Goal: Task Accomplishment & Management: Manage account settings

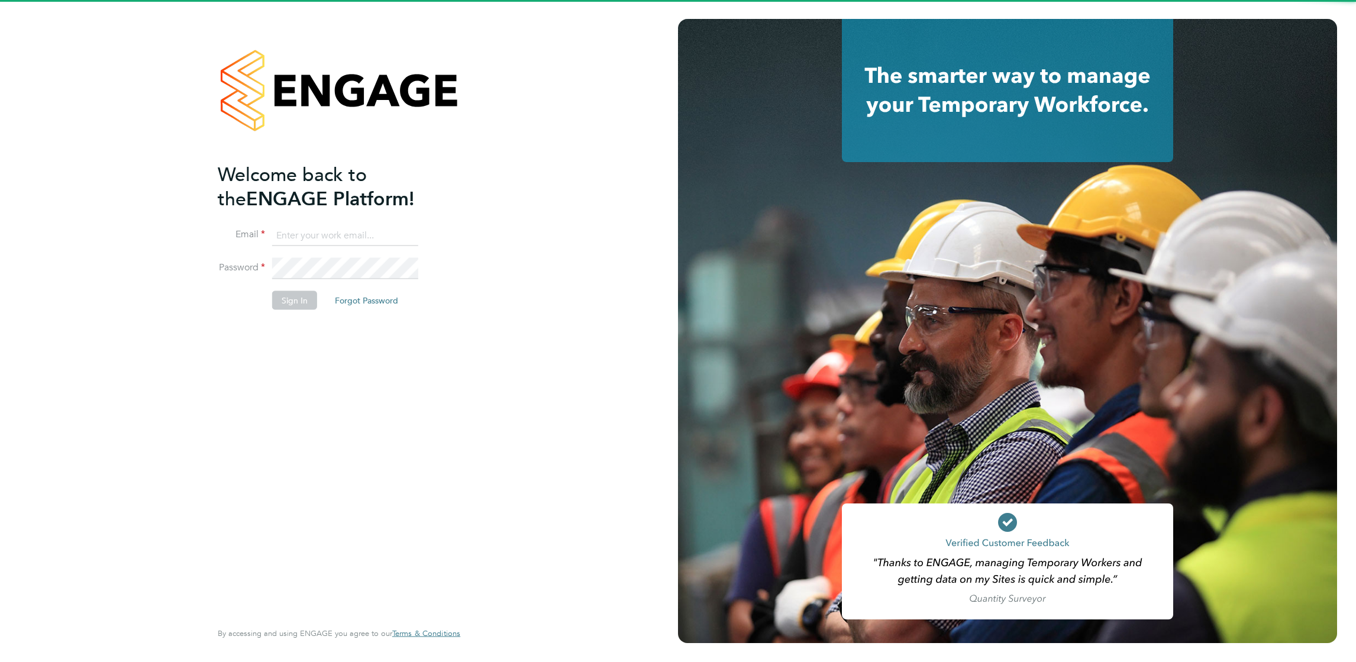
type input "Michelle.corker@hays.com"
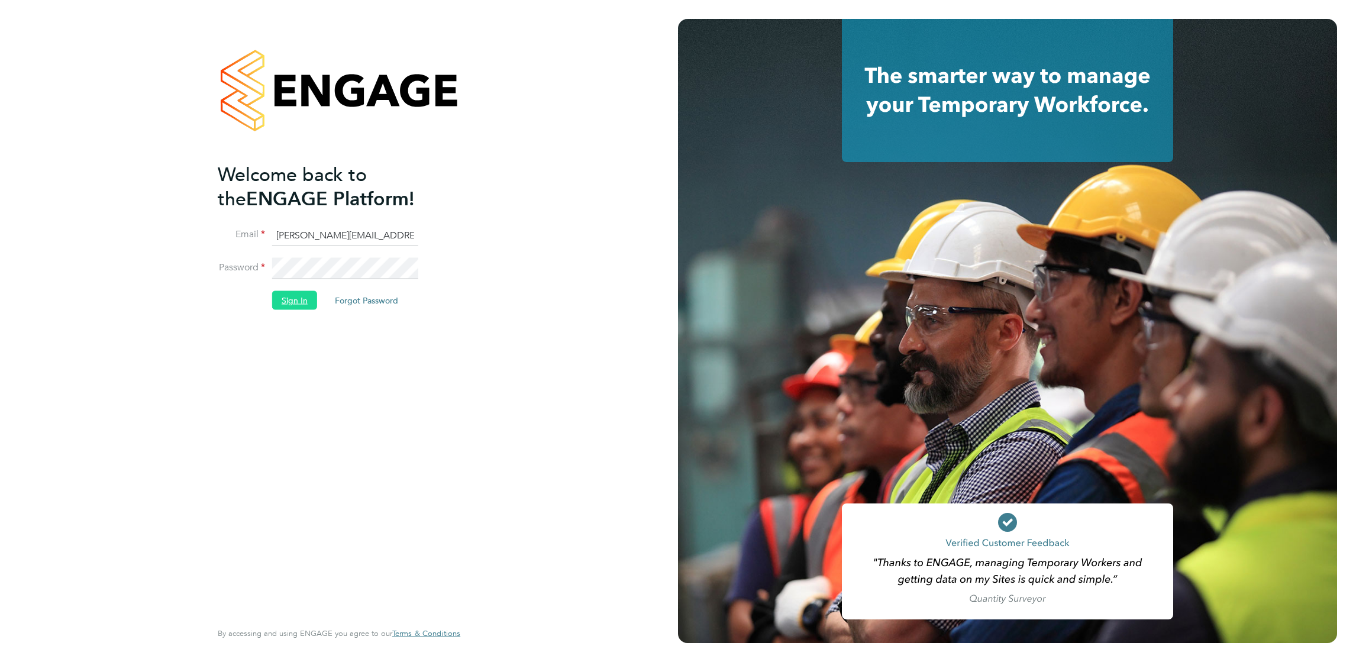
click at [298, 307] on button "Sign In" at bounding box center [294, 300] width 45 height 19
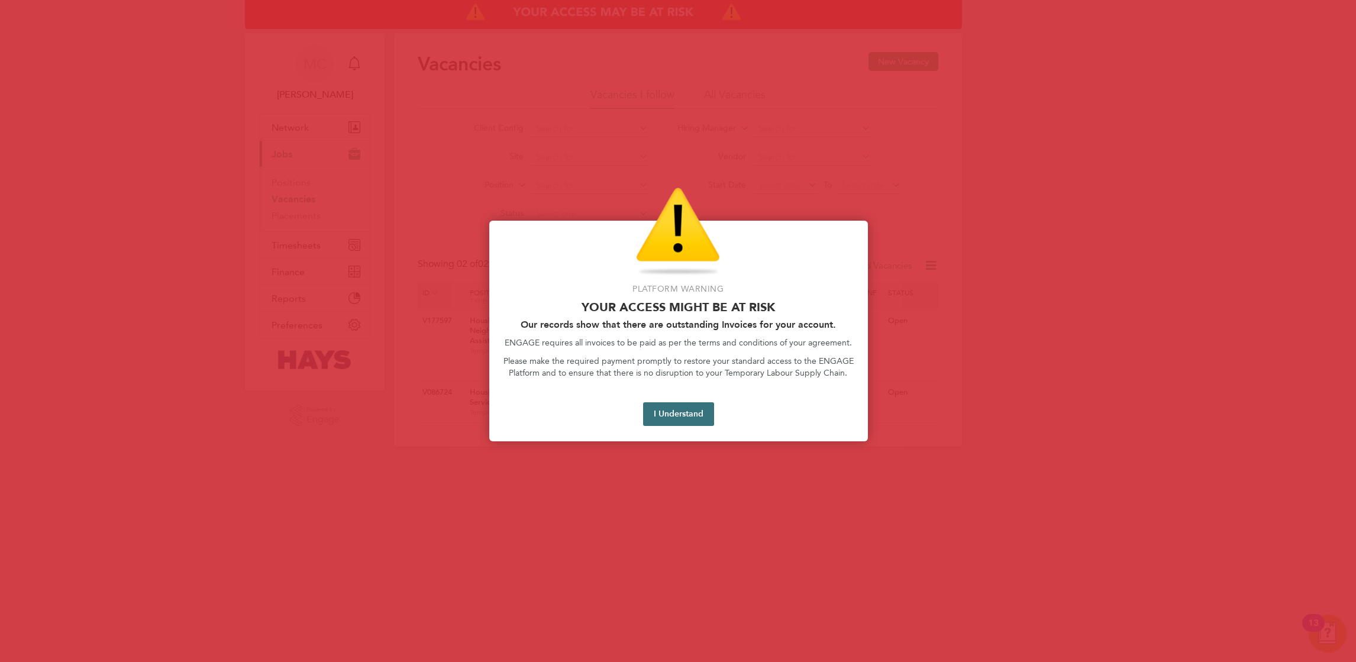
click at [690, 412] on button "I Understand" at bounding box center [678, 414] width 71 height 24
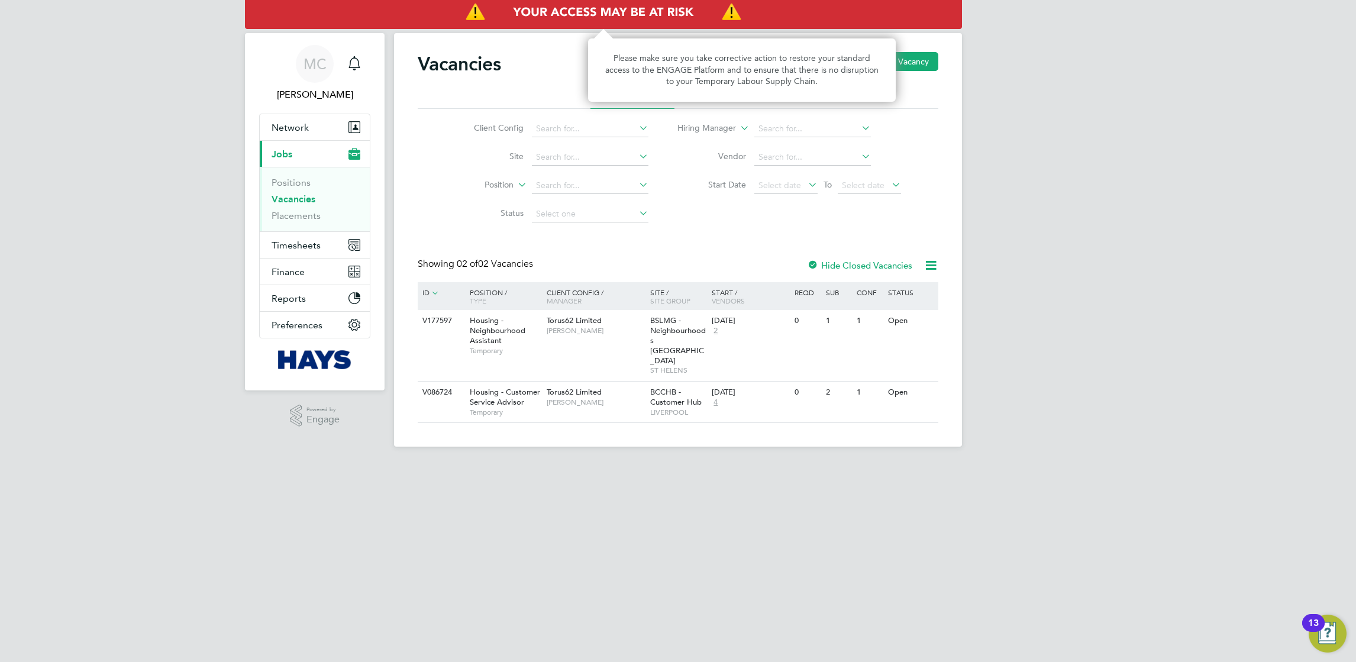
click at [548, 9] on img "Access At Risk" at bounding box center [603, 12] width 717 height 33
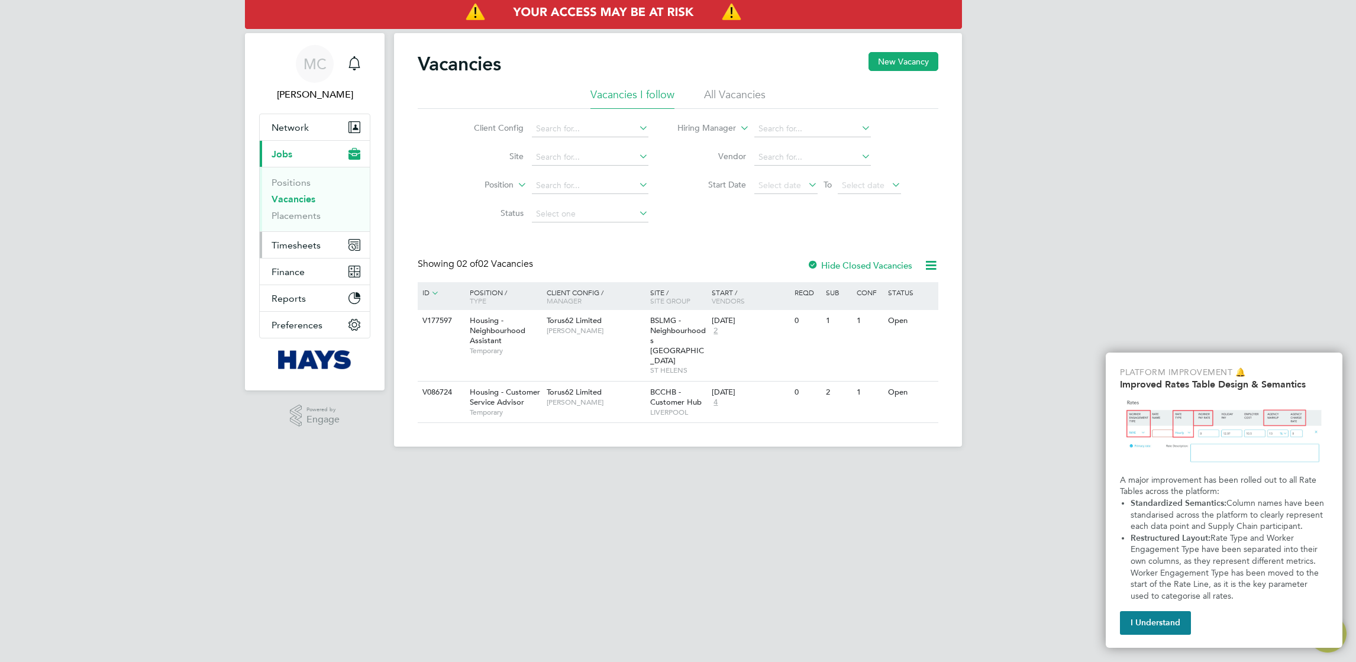
click at [293, 241] on span "Timesheets" at bounding box center [296, 245] width 49 height 11
click at [305, 214] on link "Placements" at bounding box center [296, 215] width 49 height 11
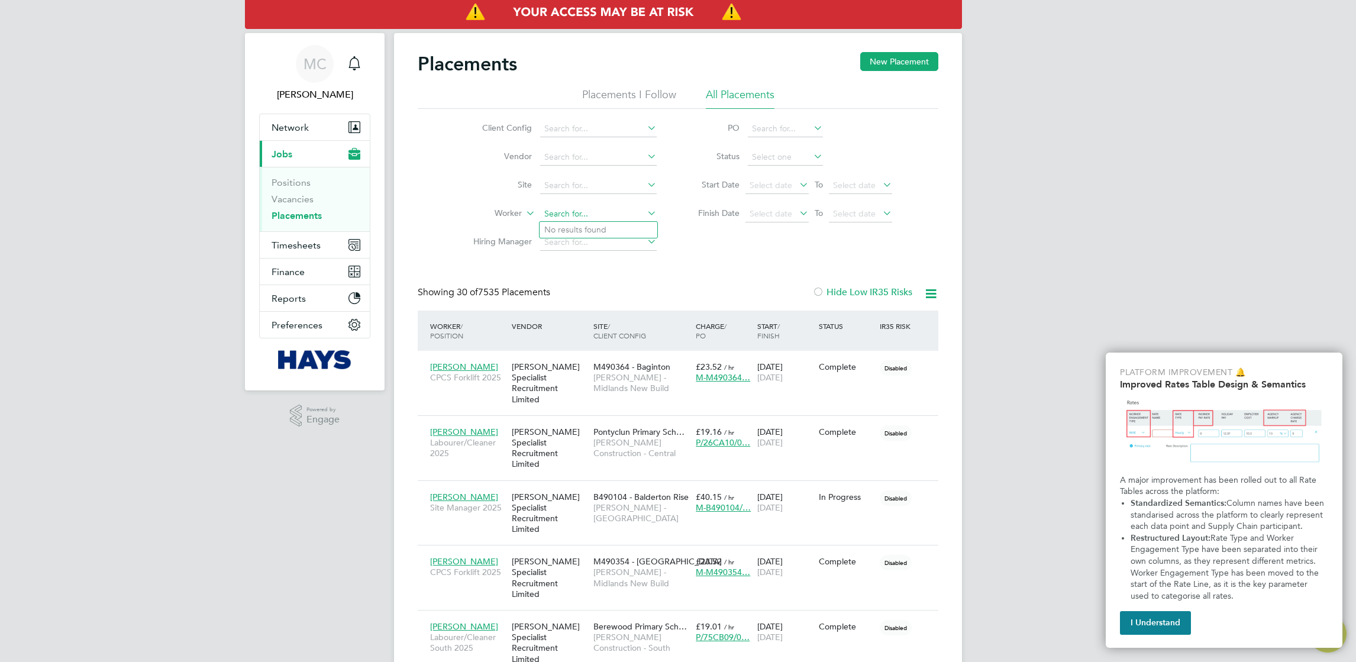
click at [591, 212] on input at bounding box center [598, 214] width 117 height 17
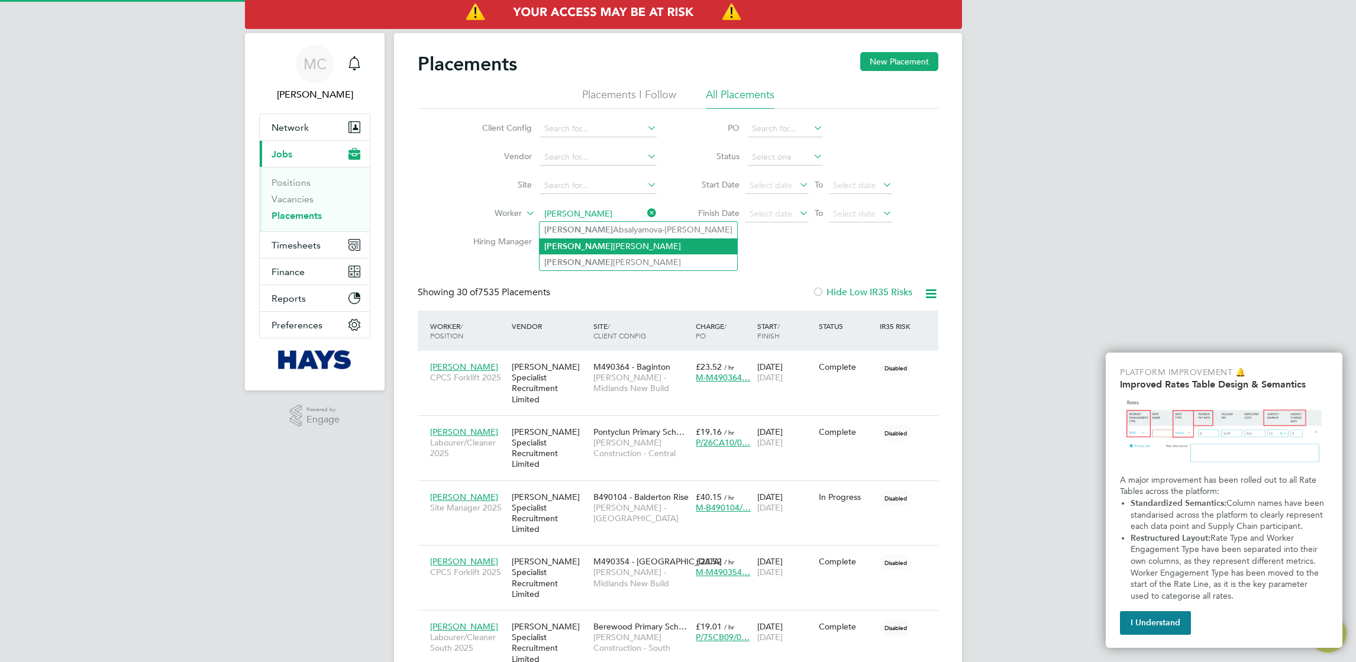
click at [622, 249] on li "Angela Montgomery" at bounding box center [639, 246] width 198 height 16
type input "Angela Montgomery"
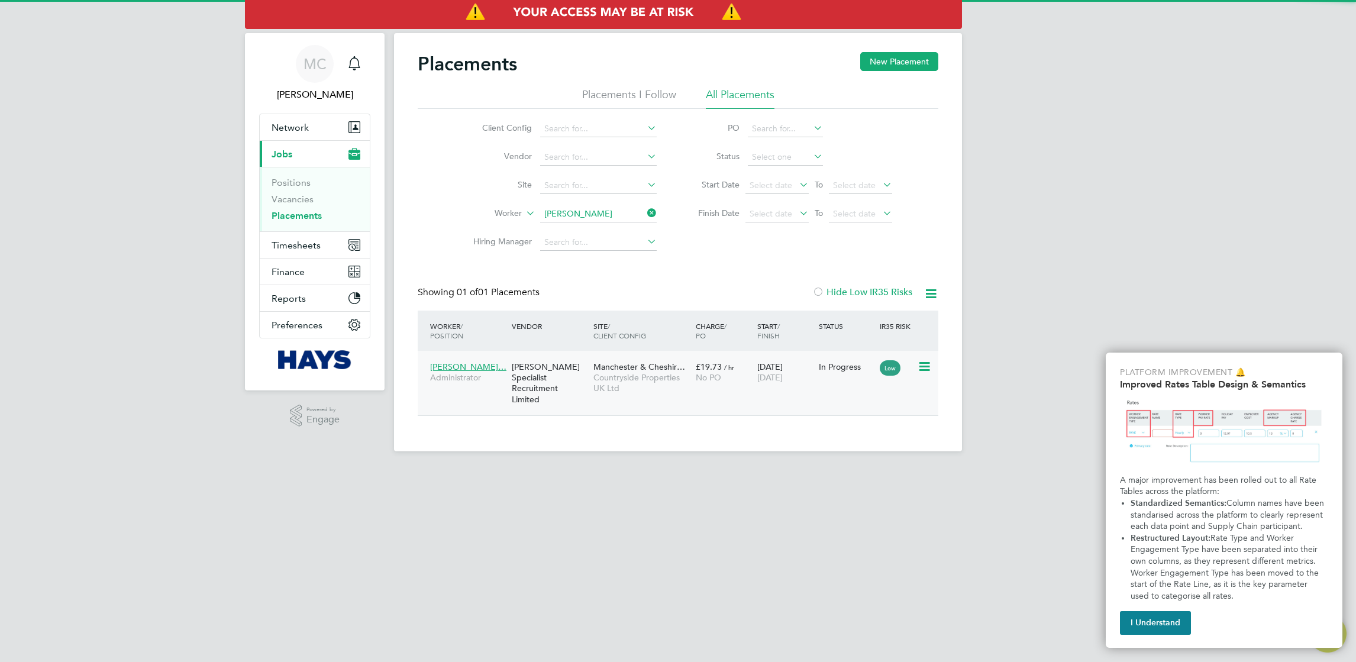
click at [792, 383] on div "06 May 2025 19 Sep 2025" at bounding box center [785, 372] width 62 height 33
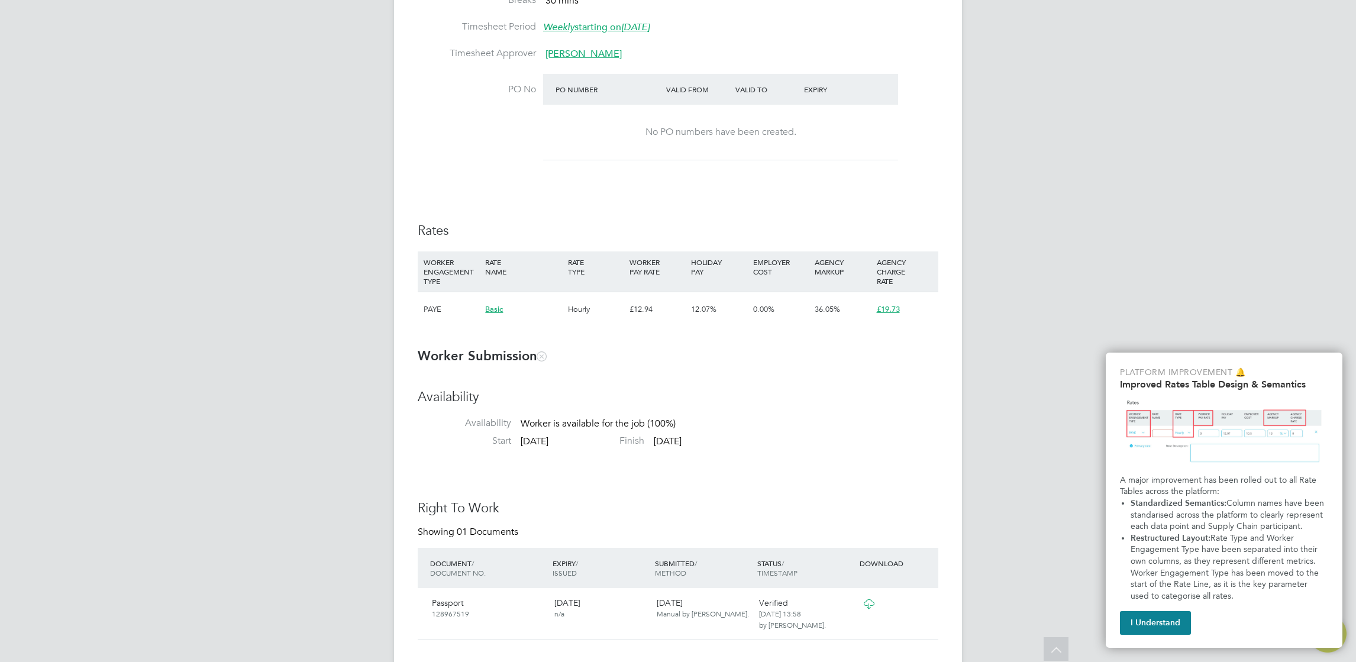
scroll to position [710, 0]
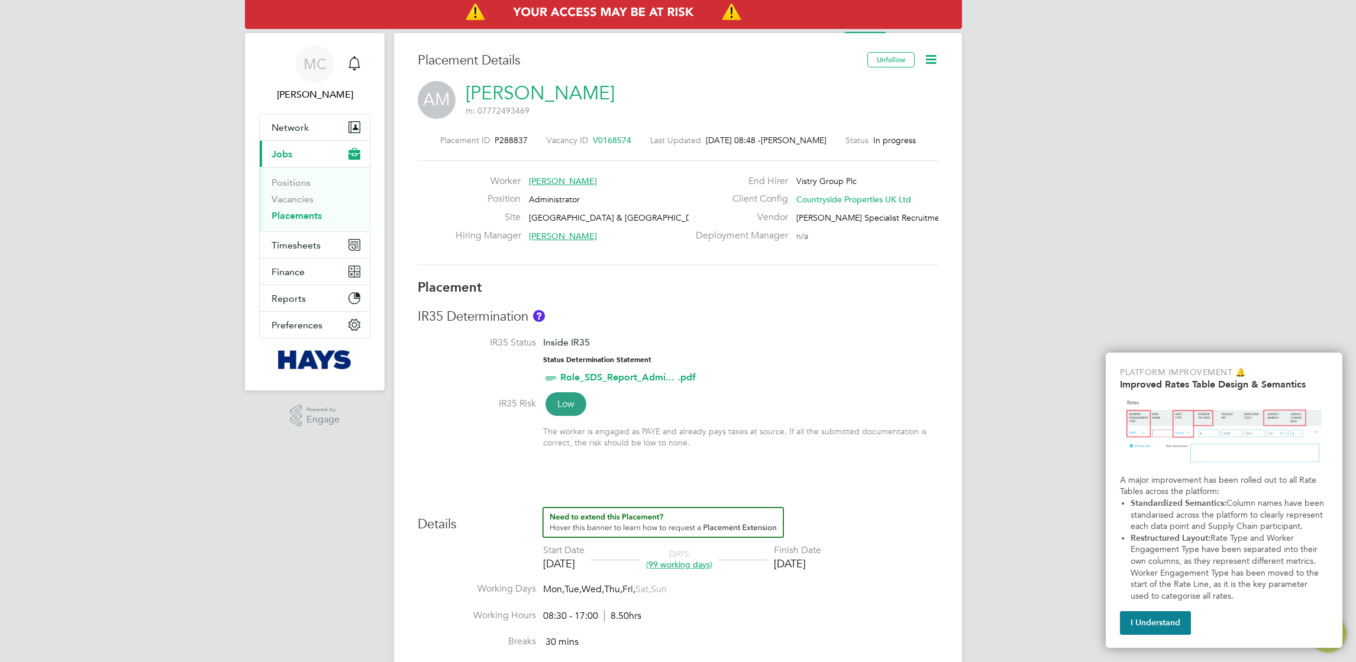
click at [608, 138] on span "V0168574" at bounding box center [612, 140] width 38 height 11
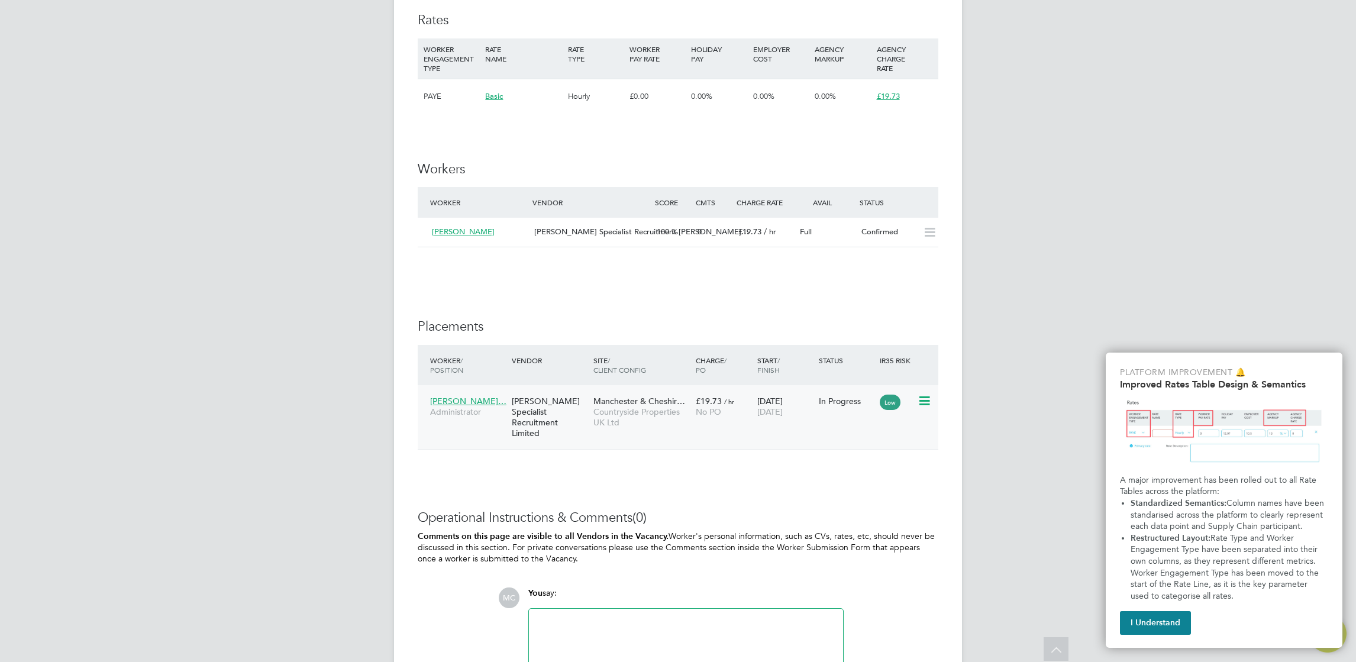
click at [676, 418] on span "Countryside Properties UK Ltd" at bounding box center [641, 417] width 96 height 21
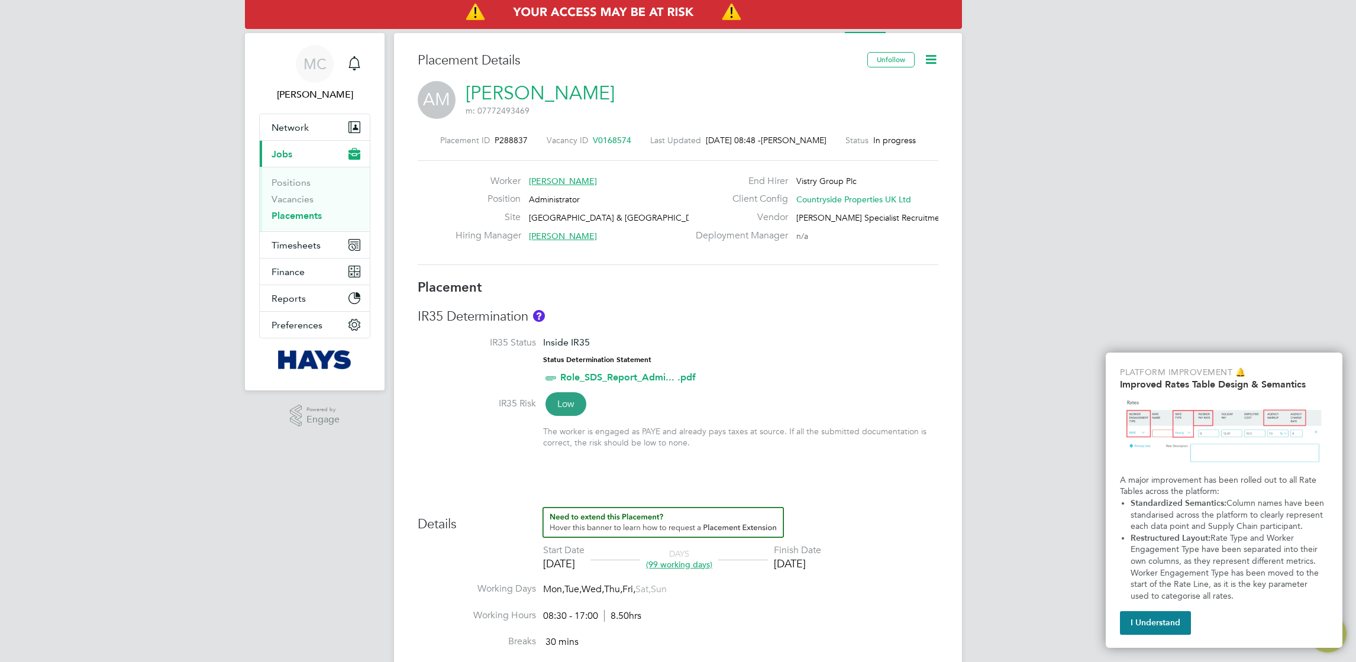
click at [928, 67] on icon at bounding box center [931, 59] width 15 height 15
click at [728, 183] on label "End Hirer" at bounding box center [738, 181] width 99 height 12
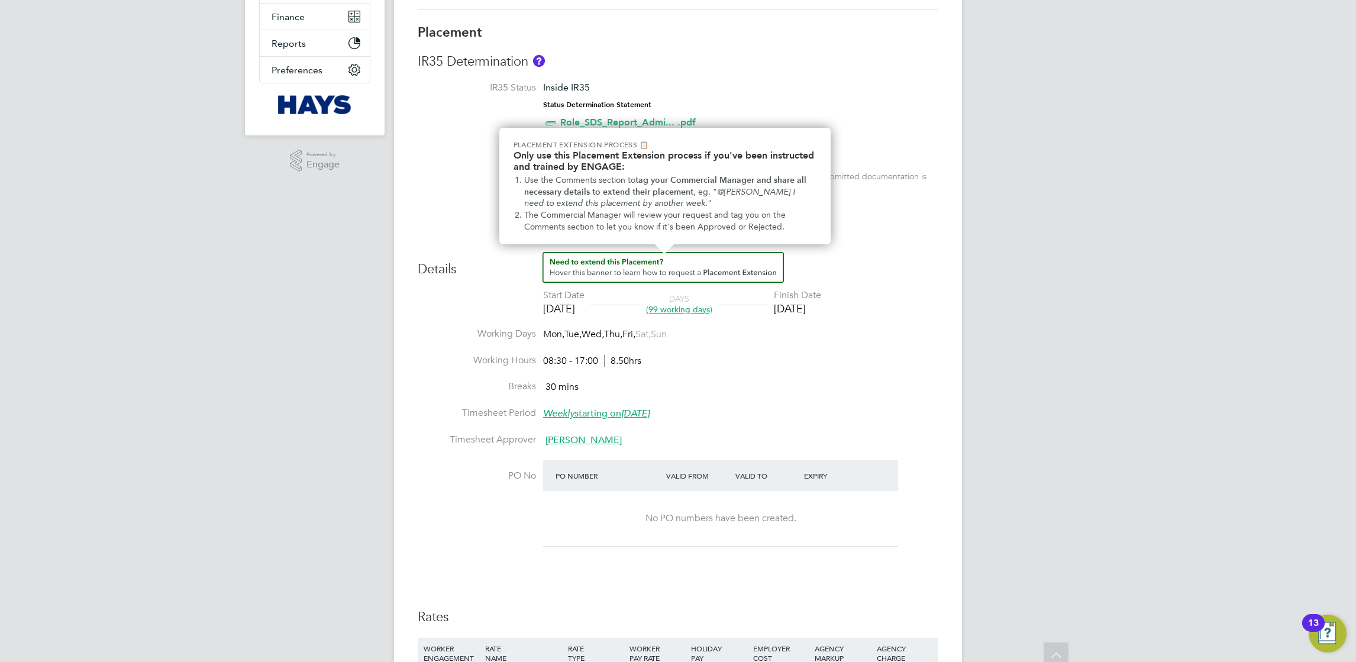
scroll to position [355, 0]
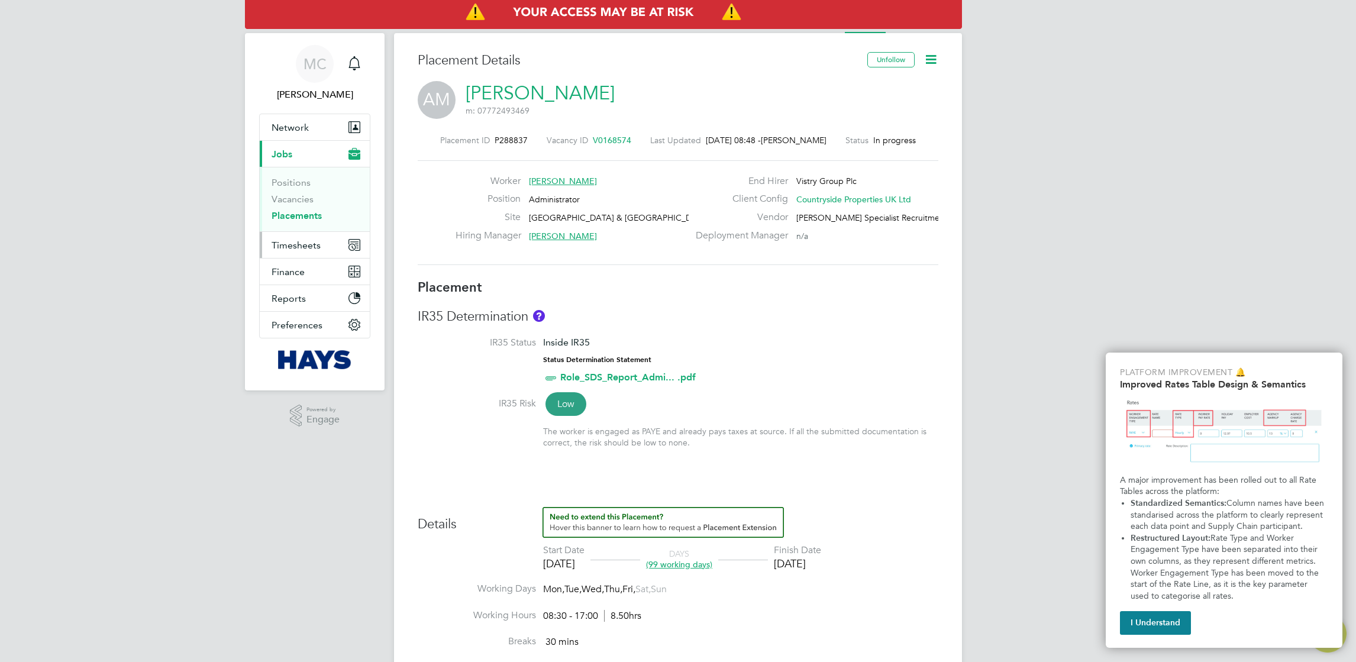
click at [295, 243] on span "Timesheets" at bounding box center [296, 245] width 49 height 11
drag, startPoint x: 633, startPoint y: 139, endPoint x: 583, endPoint y: 146, distance: 50.1
click at [583, 146] on div "Placement ID P288837 Vacancy ID V0168574 Last Updated 29 Aug 2025, 08:48 - Mich…" at bounding box center [678, 200] width 521 height 159
drag, startPoint x: 583, startPoint y: 146, endPoint x: 621, endPoint y: 140, distance: 38.3
click at [620, 140] on div "Vacancy ID V0168574" at bounding box center [589, 140] width 85 height 11
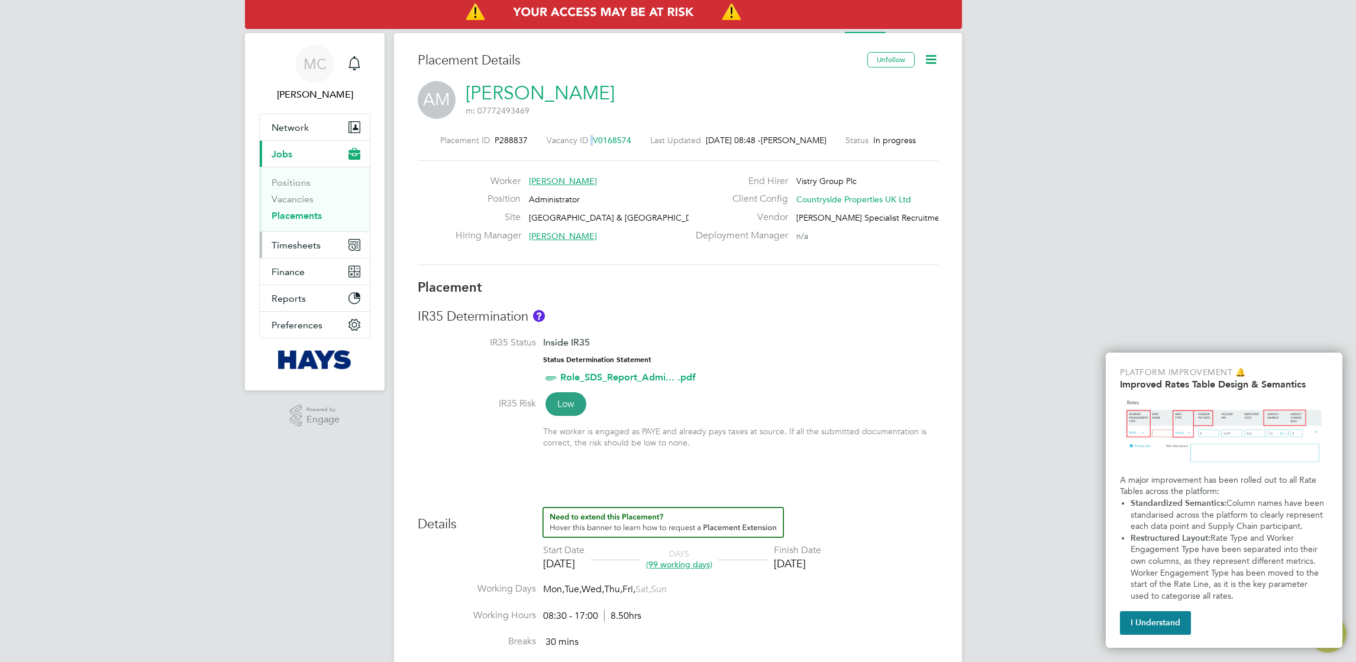
click at [308, 246] on span "Timesheets" at bounding box center [296, 245] width 49 height 11
click at [301, 211] on link "Timesheets" at bounding box center [296, 209] width 49 height 11
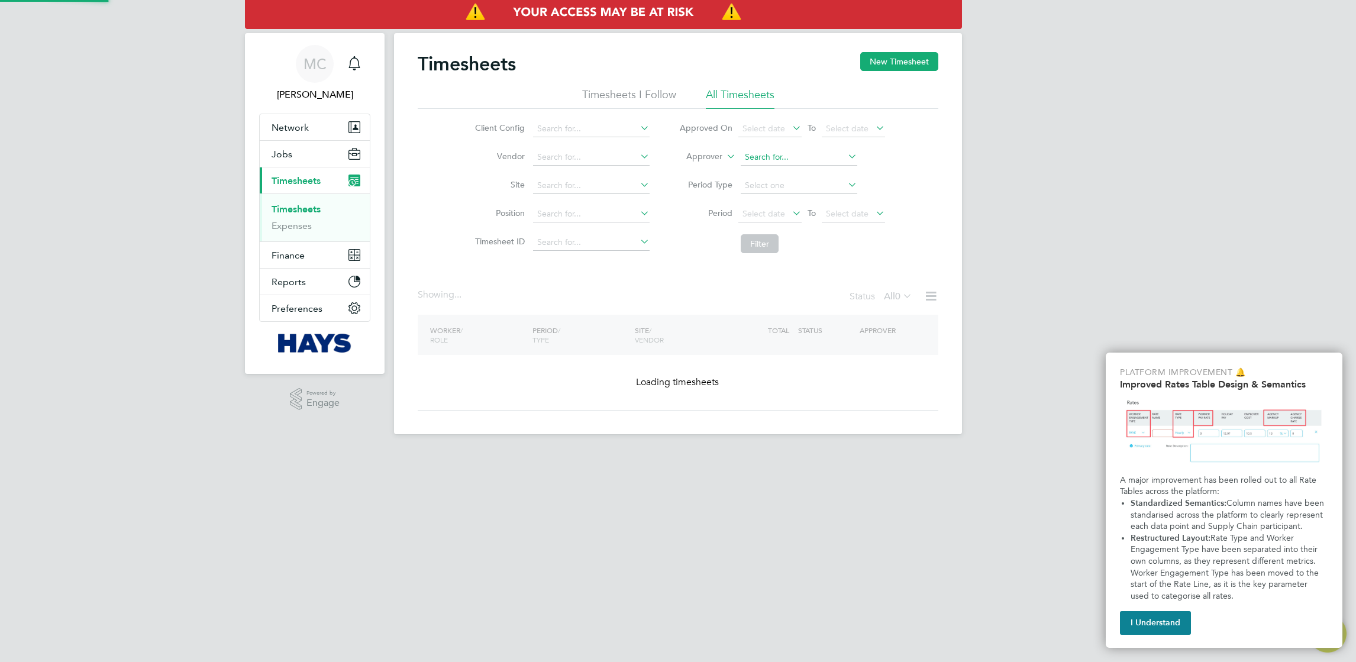
click at [800, 156] on input at bounding box center [799, 157] width 117 height 17
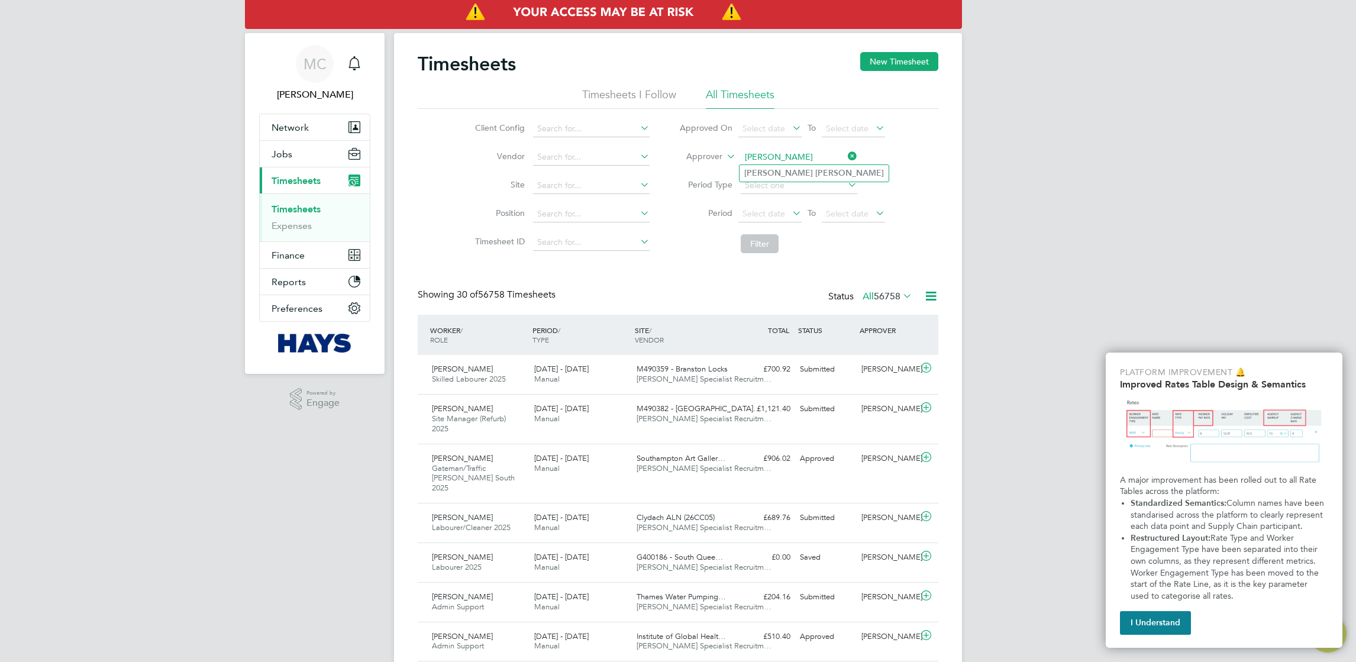
click at [800, 175] on li "Kevin Ryan" at bounding box center [814, 173] width 149 height 16
type input "Kevin Ryan"
click at [767, 246] on button "Filter" at bounding box center [760, 243] width 38 height 19
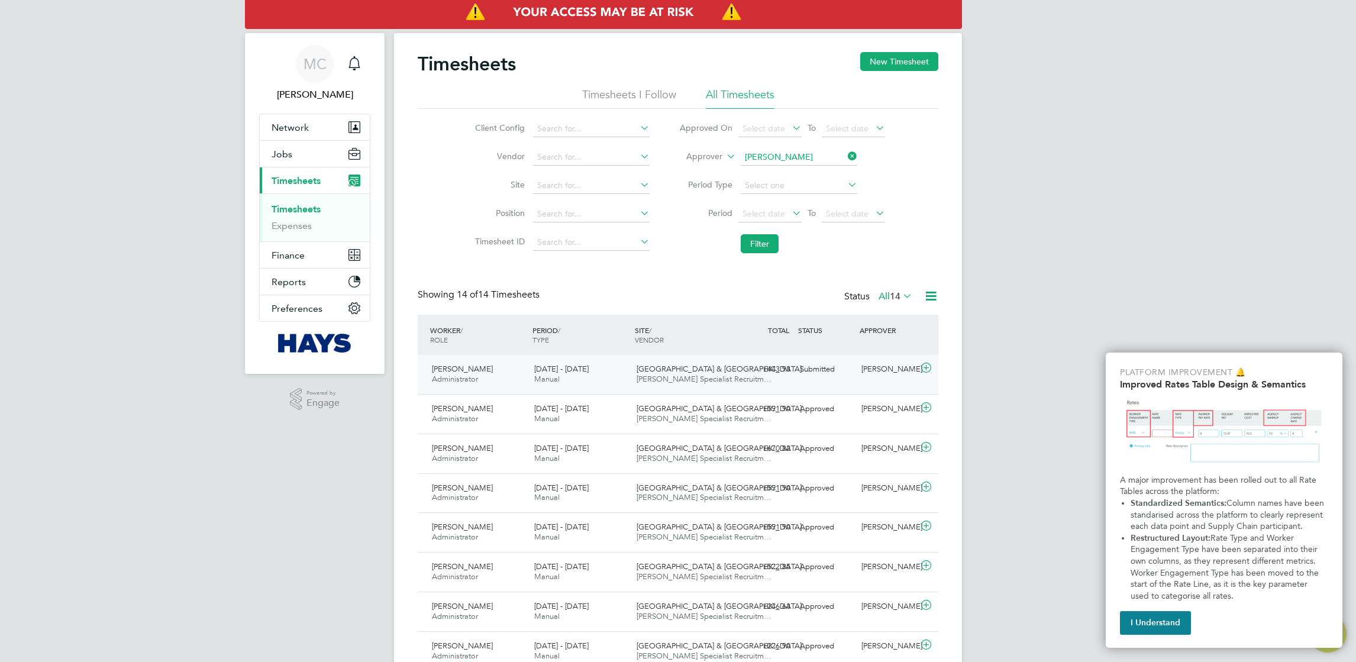
click at [822, 379] on div "Submitted" at bounding box center [826, 370] width 62 height 20
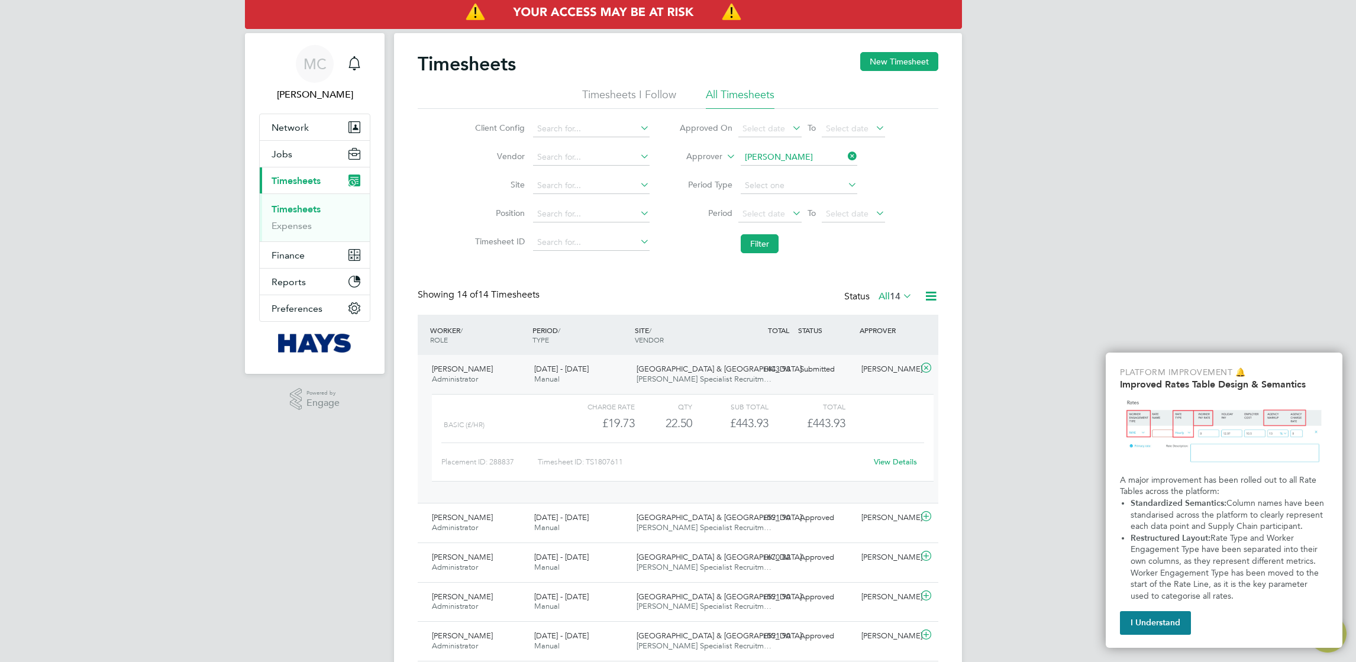
drag, startPoint x: 883, startPoint y: 423, endPoint x: 453, endPoint y: 436, distance: 430.4
click at [453, 436] on div "Charge rate QTY Sub Total Total Basic (£/HR) £19.73 22.5 22.50 23 £443.93 £443.…" at bounding box center [683, 438] width 502 height 88
click at [1066, 253] on div "MC Michelle Corker Notifications Applications: Network Team Members Businesses …" at bounding box center [678, 530] width 1356 height 1060
click at [900, 457] on link "View Details" at bounding box center [895, 462] width 43 height 10
